Goal: Task Accomplishment & Management: Use online tool/utility

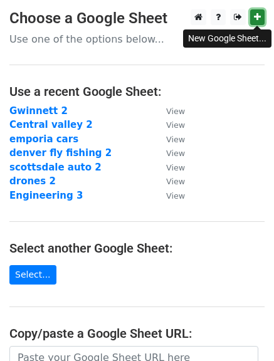
click at [255, 16] on icon at bounding box center [257, 17] width 7 height 9
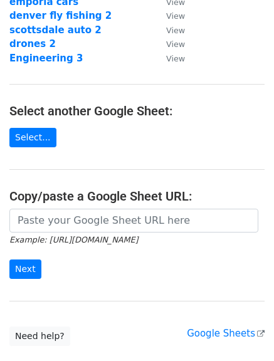
scroll to position [185, 0]
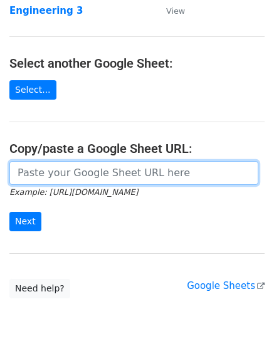
click at [180, 174] on input "url" at bounding box center [133, 173] width 249 height 24
paste input "https://docs.google.com/spreadsheets/d/1C8qst5M98XK8QuHyJEqmTbf4tgj_KY4NxcgxaEJ…"
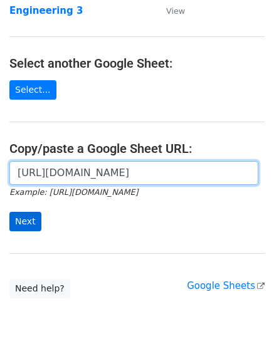
type input "https://docs.google.com/spreadsheets/d/1C8qst5M98XK8QuHyJEqmTbf4tgj_KY4NxcgxaEJ…"
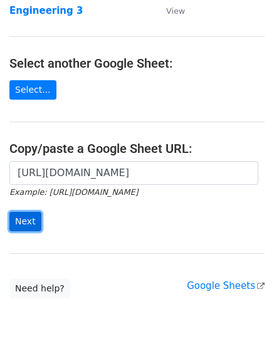
click at [18, 222] on input "Next" at bounding box center [25, 221] width 32 height 19
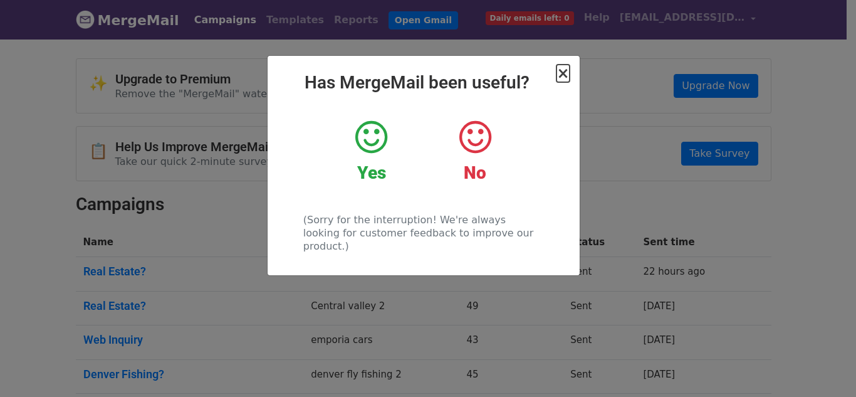
click at [558, 74] on span "×" at bounding box center [562, 74] width 13 height 18
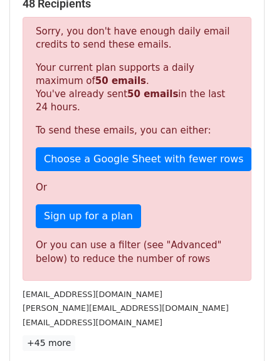
scroll to position [156, 0]
